Goal: Task Accomplishment & Management: Manage account settings

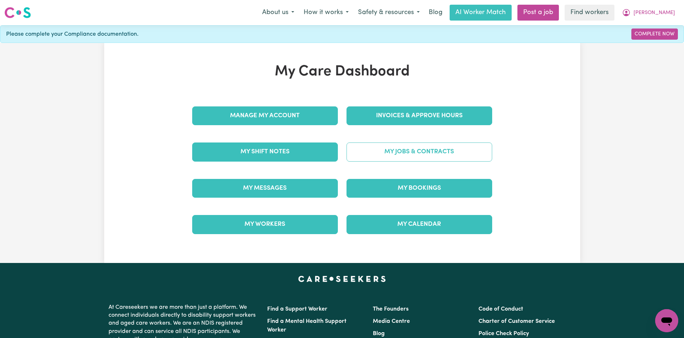
click at [385, 159] on link "My Jobs & Contracts" at bounding box center [420, 152] width 146 height 19
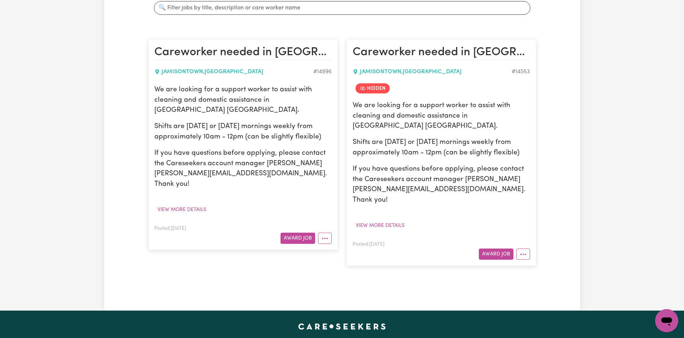
scroll to position [150, 0]
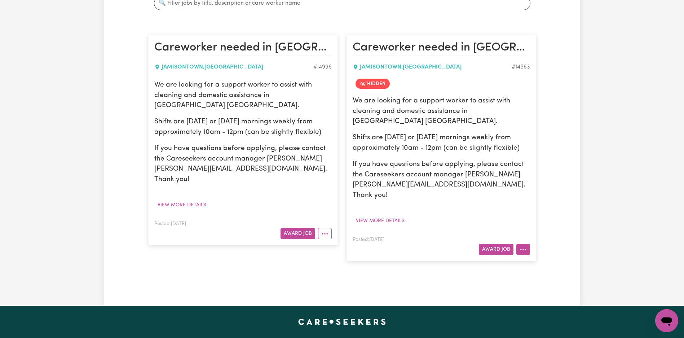
click at [526, 246] on icon "More options" at bounding box center [523, 249] width 7 height 7
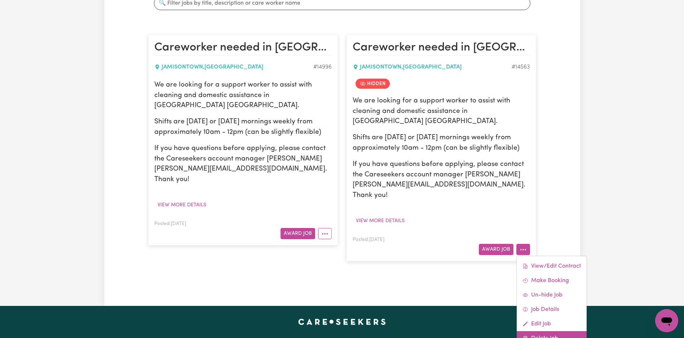
click at [537, 331] on link "Delete Job" at bounding box center [552, 338] width 70 height 14
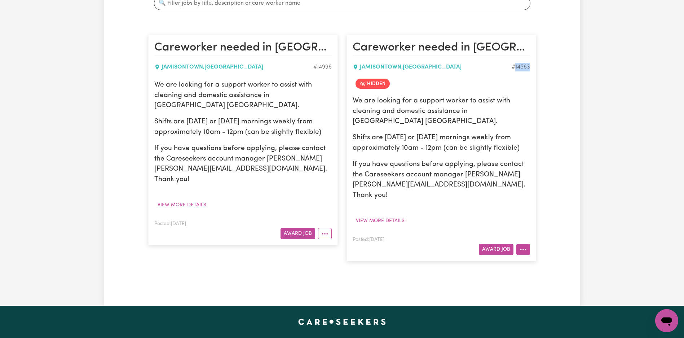
click at [524, 244] on button "More options" at bounding box center [524, 249] width 14 height 11
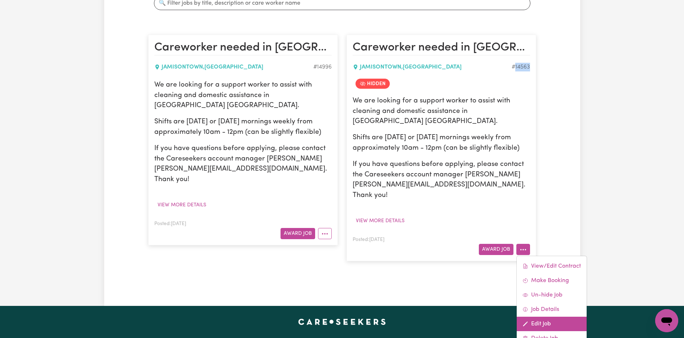
click at [543, 317] on link "Edit Job" at bounding box center [552, 324] width 70 height 14
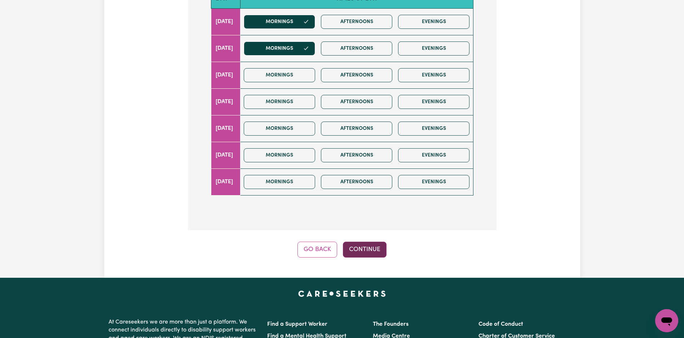
click at [351, 242] on button "Continue" at bounding box center [365, 250] width 44 height 16
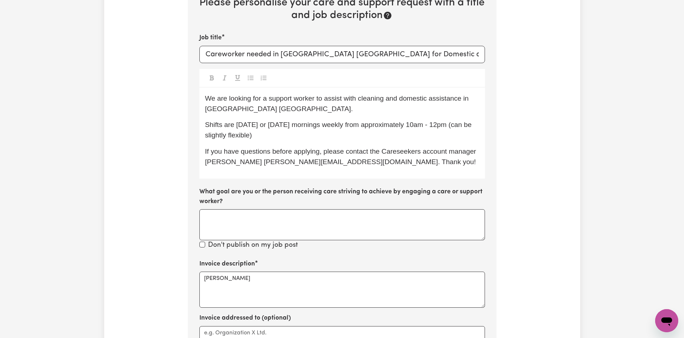
scroll to position [412, 0]
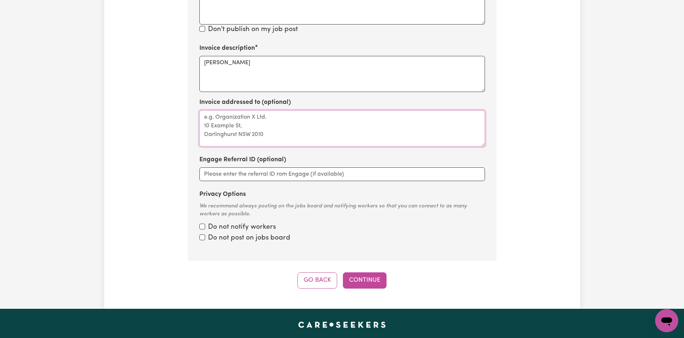
click at [294, 110] on textarea "Invoice addressed to (optional)" at bounding box center [343, 128] width 286 height 36
click at [305, 67] on textarea "[PERSON_NAME]" at bounding box center [343, 74] width 286 height 36
paste textarea "Domestic support"
type textarea "Domestic support"
click at [367, 272] on button "Continue" at bounding box center [365, 280] width 44 height 16
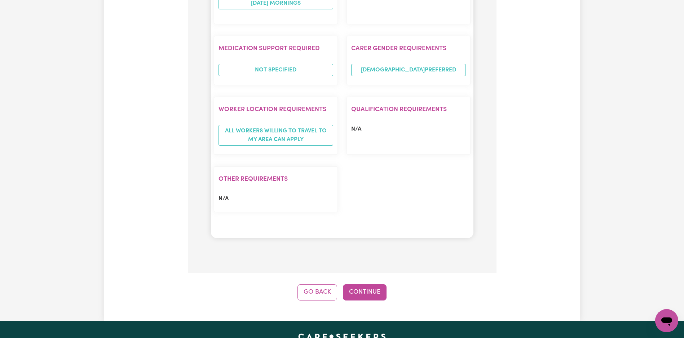
click at [363, 284] on button "Continue" at bounding box center [365, 292] width 44 height 16
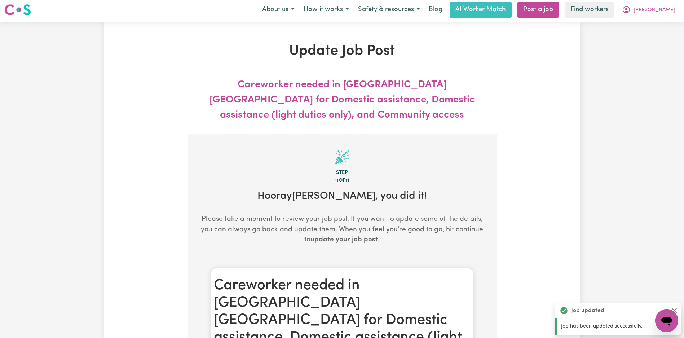
scroll to position [0, 0]
